Goal: Task Accomplishment & Management: Complete application form

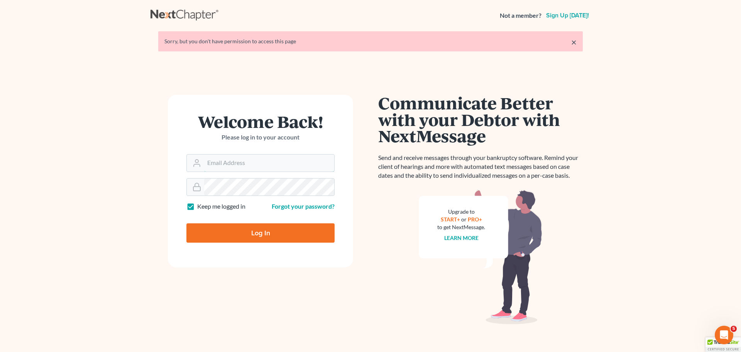
type input "marty@attorneyok.com"
click at [260, 231] on input "Log In" at bounding box center [260, 232] width 148 height 19
type input "Thinking..."
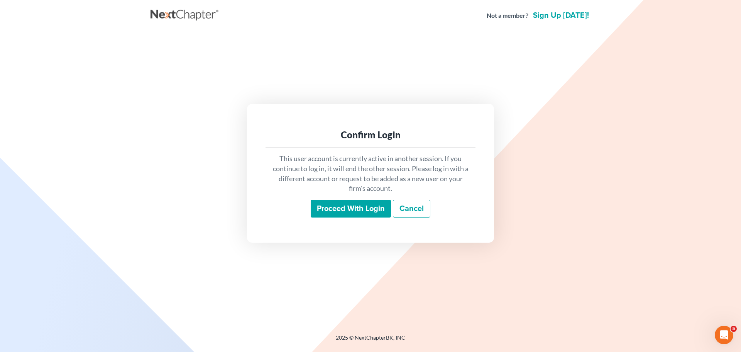
click at [329, 205] on input "Proceed with login" at bounding box center [351, 209] width 80 height 18
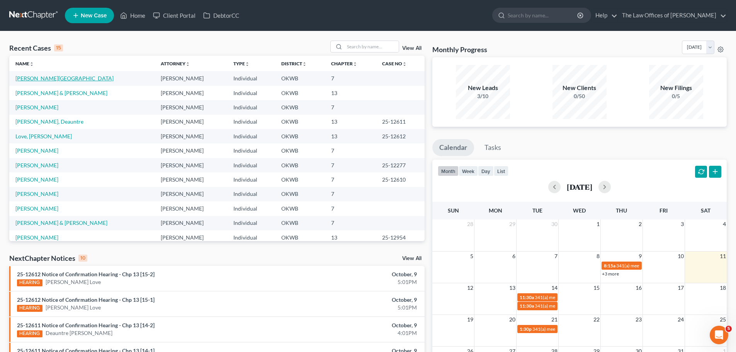
click at [49, 80] on link "[PERSON_NAME][GEOGRAPHIC_DATA]" at bounding box center [64, 78] width 98 height 7
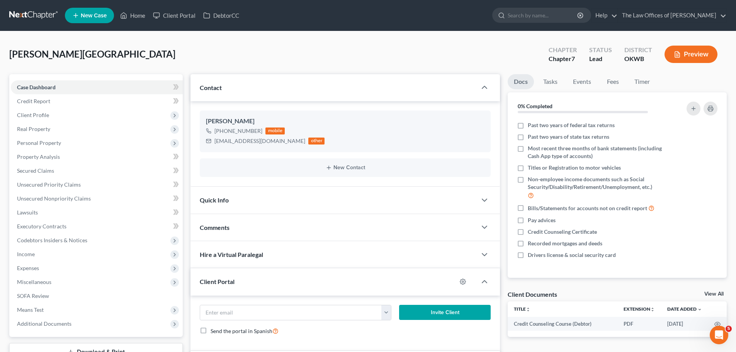
scroll to position [115, 0]
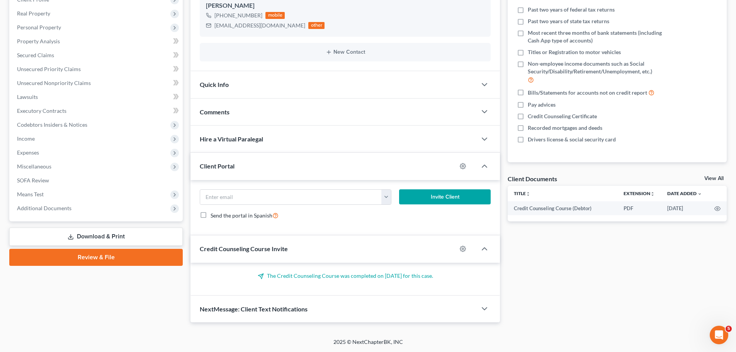
click at [112, 253] on link "Review & File" at bounding box center [95, 257] width 173 height 17
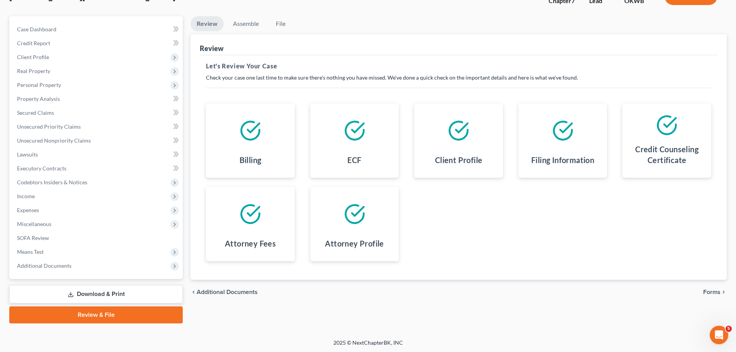
scroll to position [59, 0]
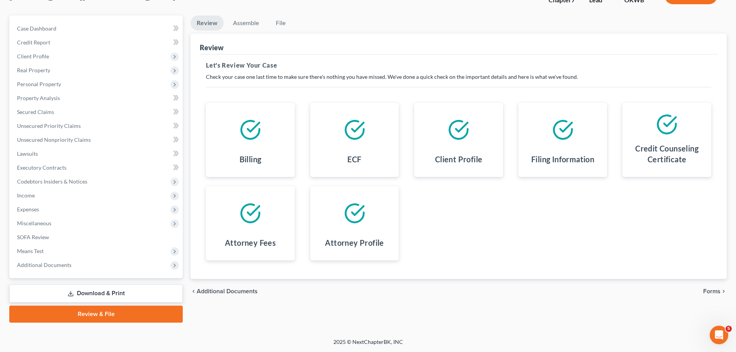
click at [706, 290] on span "Forms" at bounding box center [711, 291] width 17 height 6
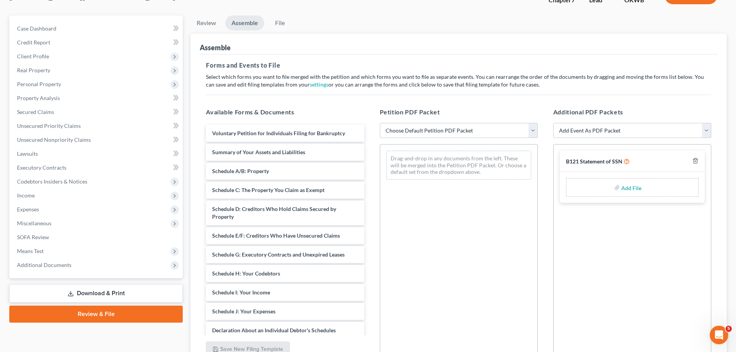
click at [454, 129] on select "Choose Default Petition PDF Packet Complete Bankruptcy Petition (all forms and …" at bounding box center [459, 130] width 158 height 15
select select "0"
click at [380, 123] on select "Choose Default Petition PDF Packet Complete Bankruptcy Petition (all forms and …" at bounding box center [459, 130] width 158 height 15
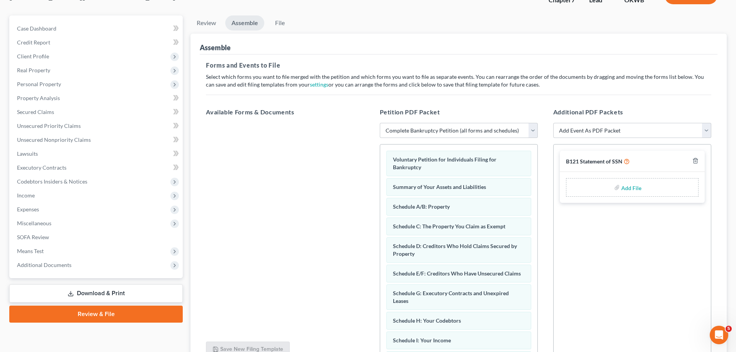
click at [636, 187] on input "file" at bounding box center [630, 187] width 19 height 14
type input "C:\fakepath\SSNSTATEMENT.pdf"
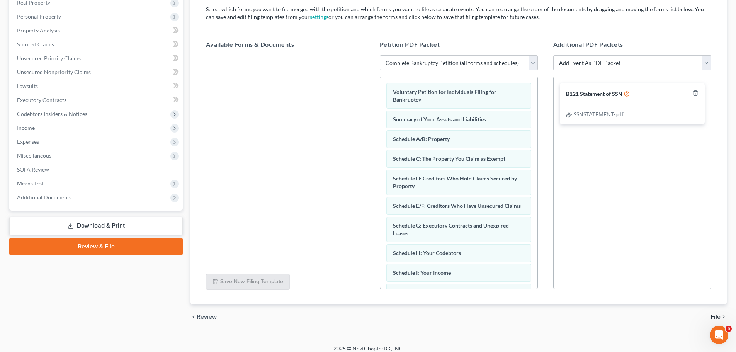
scroll to position [133, 0]
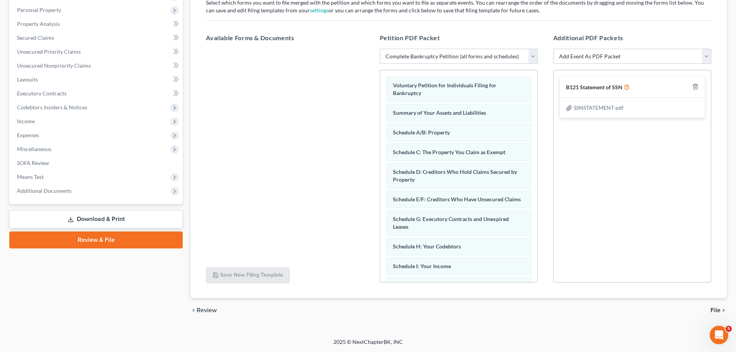
click at [712, 310] on span "File" at bounding box center [715, 310] width 10 height 6
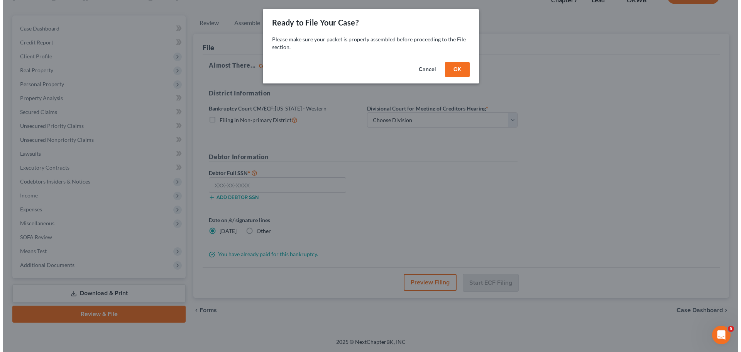
scroll to position [59, 0]
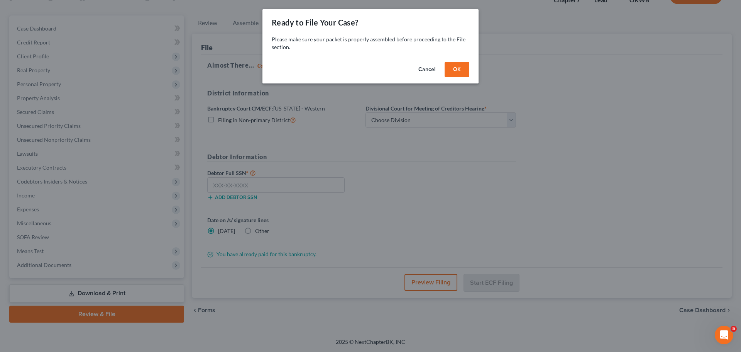
click at [466, 64] on button "OK" at bounding box center [457, 69] width 25 height 15
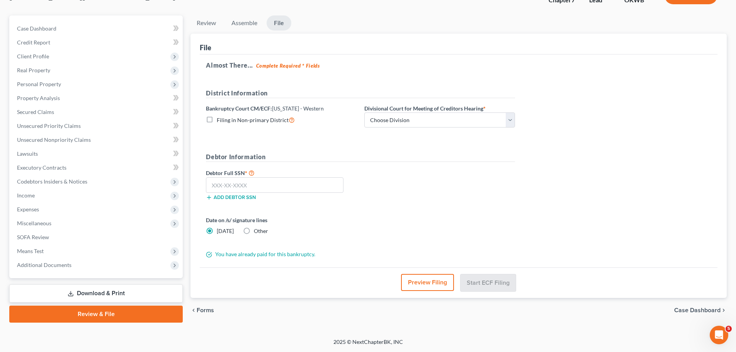
click at [437, 109] on label "Divisional Court for Meeting of Creditors Hearing *" at bounding box center [424, 108] width 121 height 8
click at [436, 112] on label "Divisional Court for Meeting of Creditors Hearing *" at bounding box center [424, 108] width 121 height 8
click at [436, 116] on select "Choose Division [US_STATE][GEOGRAPHIC_DATA]" at bounding box center [439, 119] width 151 height 15
select select "0"
click at [364, 112] on select "Choose Division [US_STATE][GEOGRAPHIC_DATA]" at bounding box center [439, 119] width 151 height 15
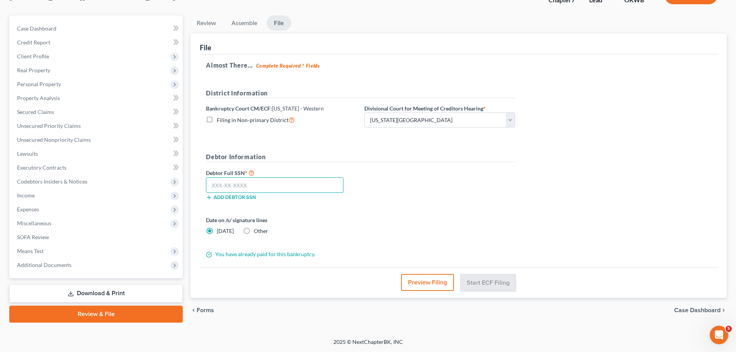
click at [290, 186] on input "text" at bounding box center [274, 184] width 137 height 15
type input "445-78-0503"
click at [486, 277] on button "Start ECF Filing" at bounding box center [487, 282] width 55 height 17
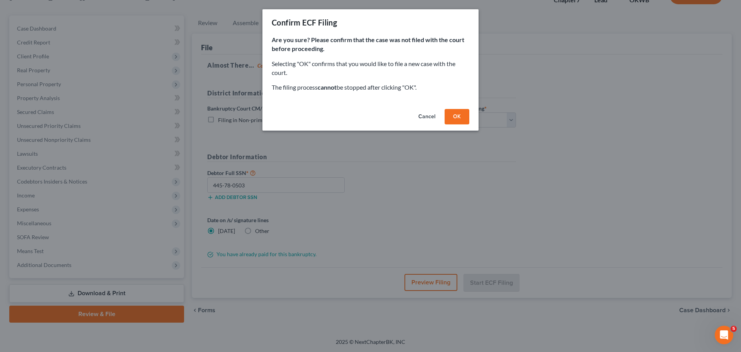
click at [462, 116] on button "OK" at bounding box center [457, 116] width 25 height 15
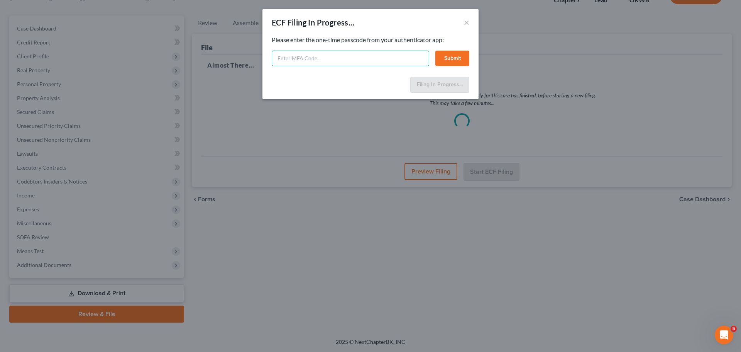
click at [317, 58] on input "text" at bounding box center [351, 58] width 158 height 15
type input "626005"
click at [446, 54] on button "Submit" at bounding box center [453, 58] width 34 height 15
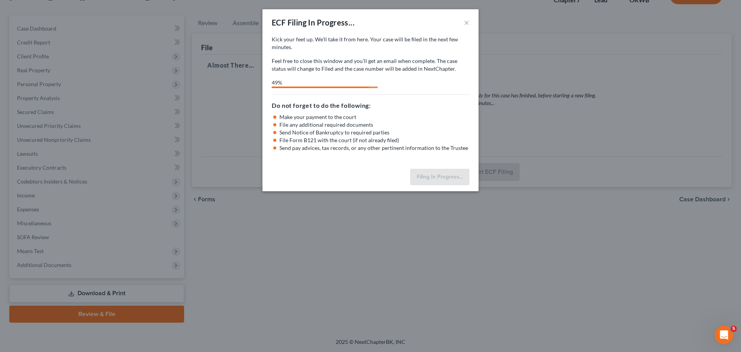
select select "0"
